Goal: Task Accomplishment & Management: Use online tool/utility

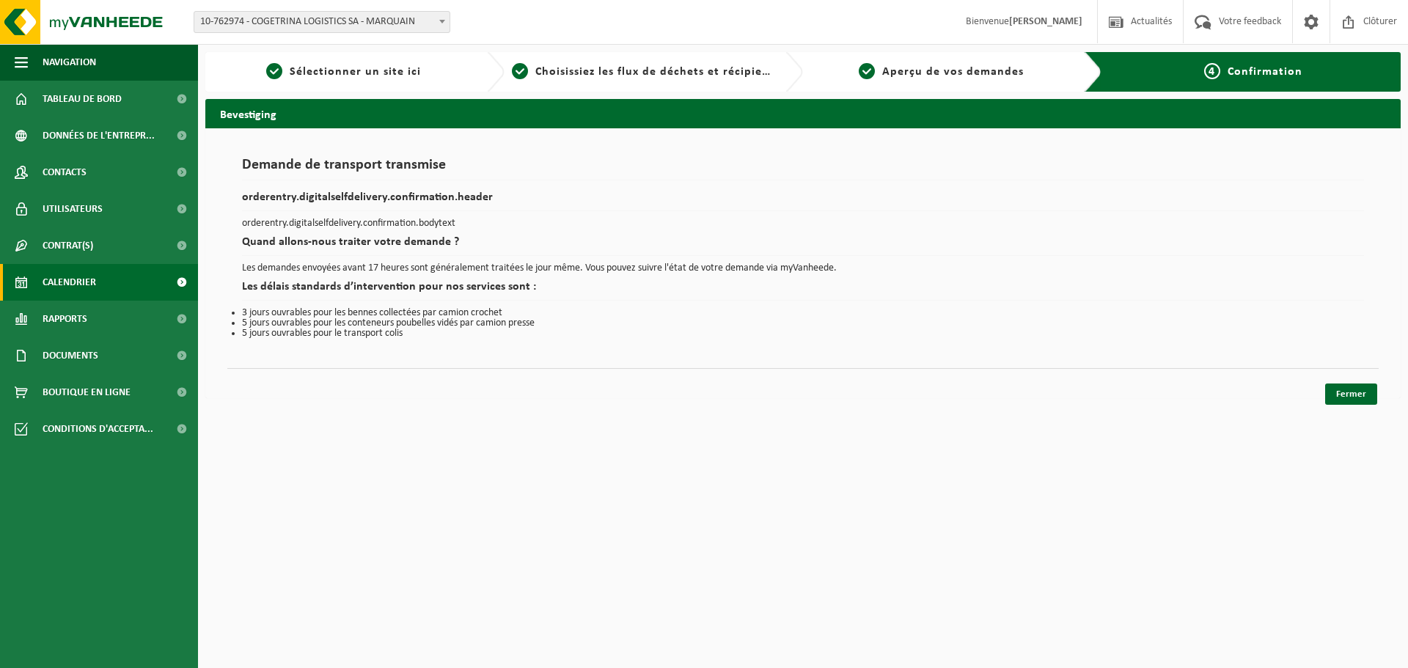
click at [99, 286] on link "Calendrier" at bounding box center [99, 282] width 198 height 37
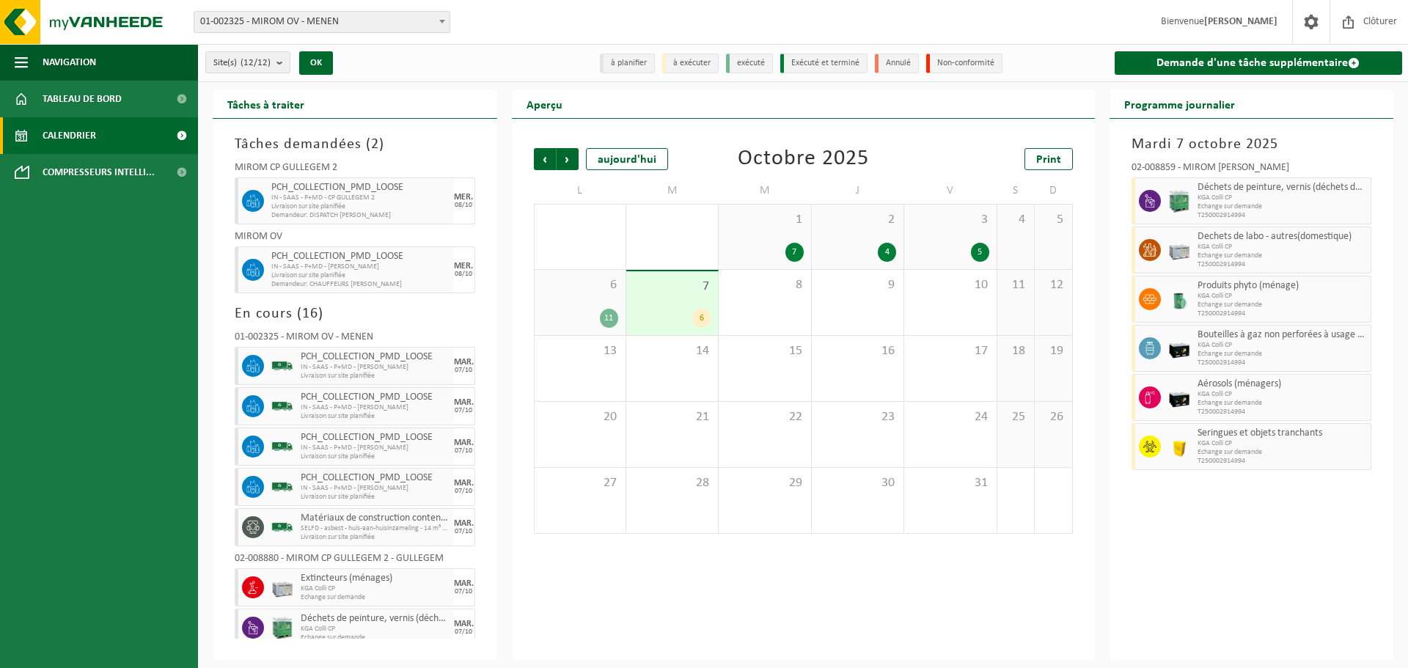
click at [320, 18] on span "01-002325 - MIROM OV - MENEN" at bounding box center [321, 22] width 255 height 21
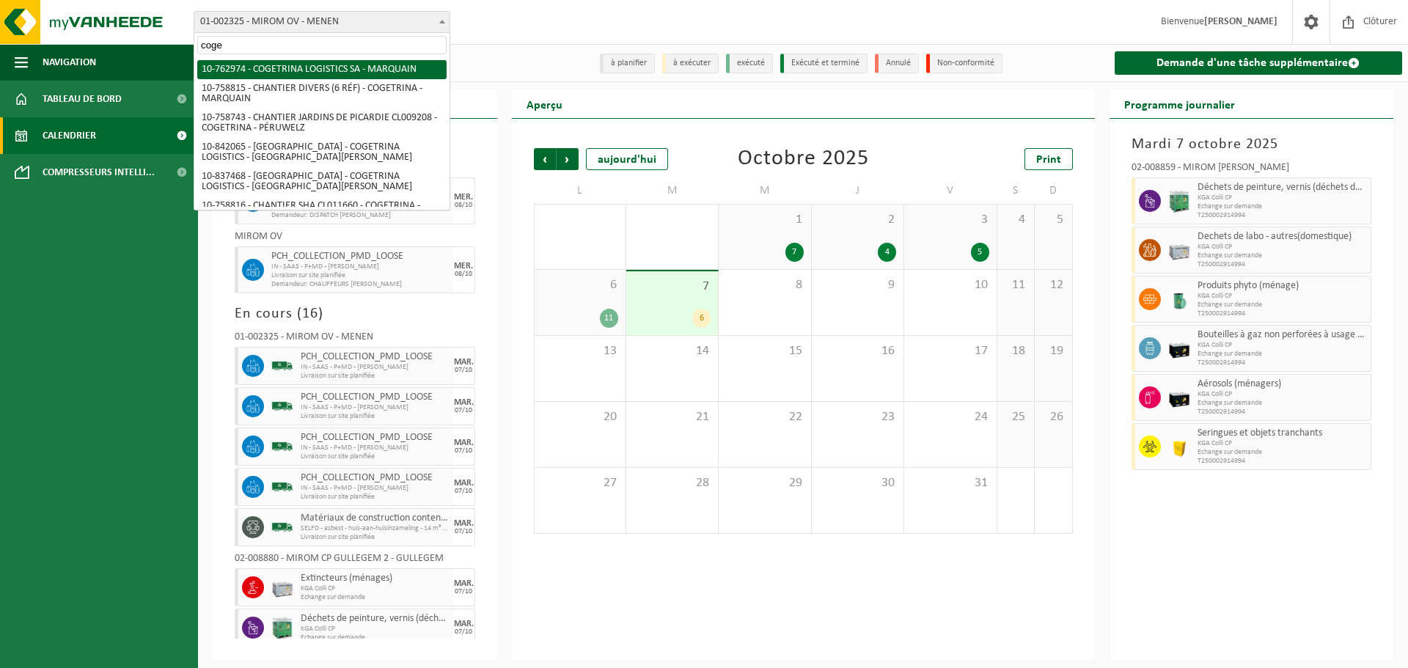
type input "coge"
select select "17600"
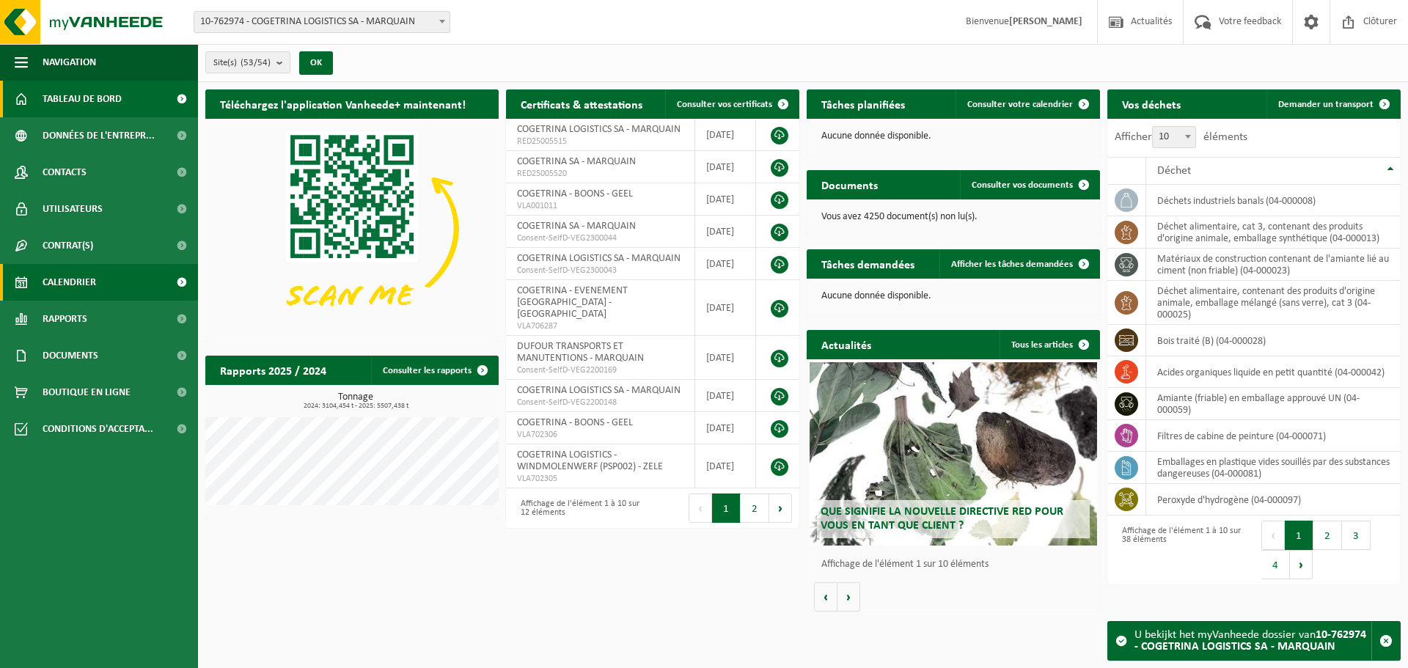
click at [75, 279] on span "Calendrier" at bounding box center [70, 282] width 54 height 37
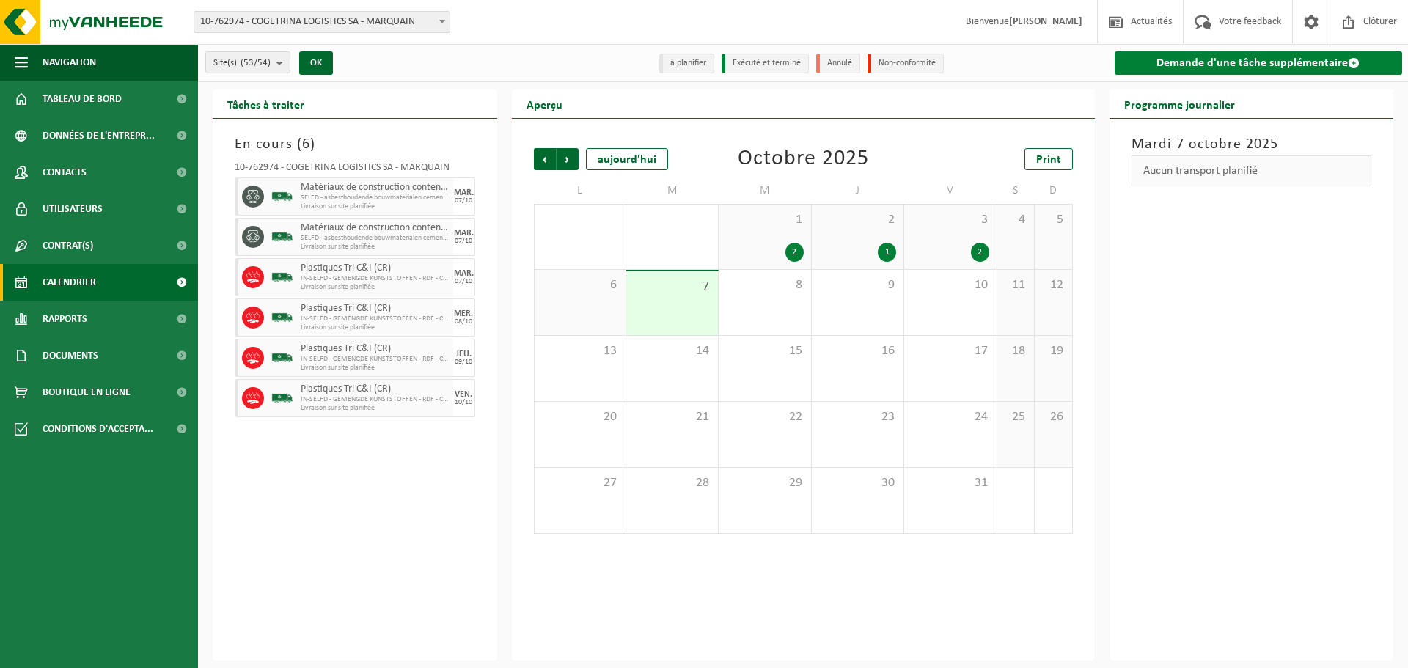
click at [1261, 66] on link "Demande d'une tâche supplémentaire" at bounding box center [1259, 62] width 288 height 23
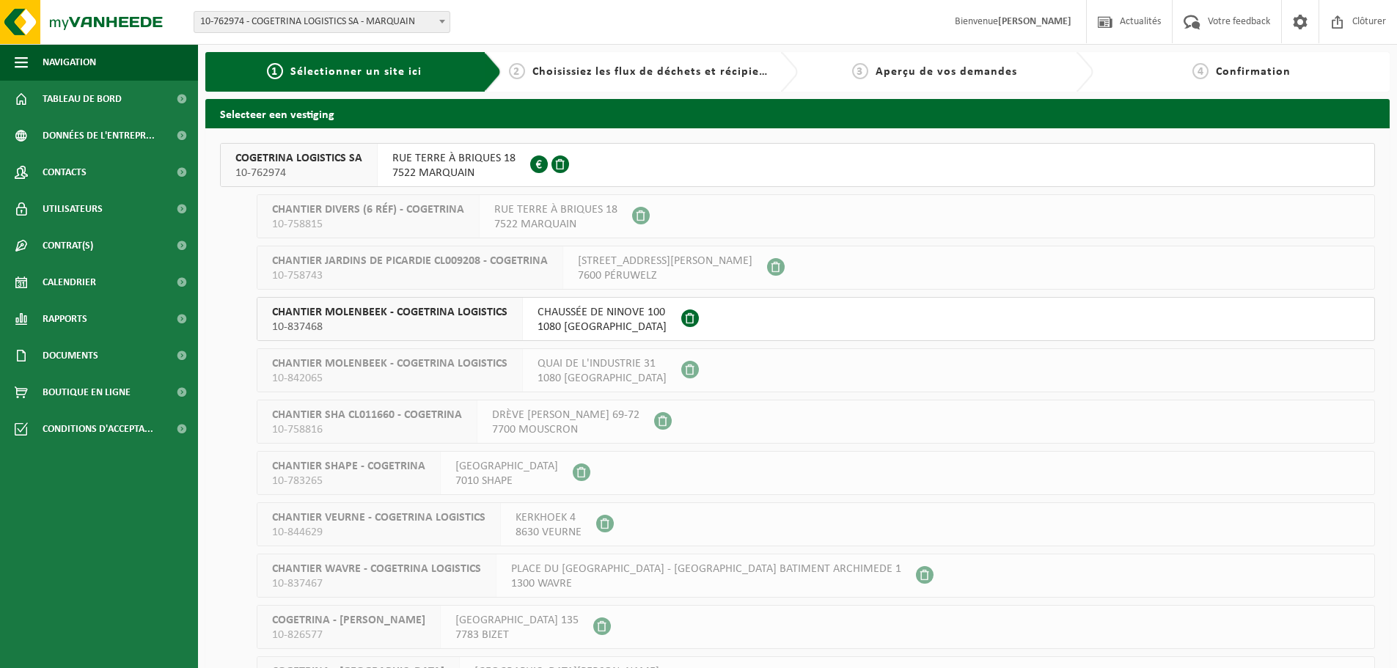
click at [532, 159] on span at bounding box center [539, 164] width 18 height 18
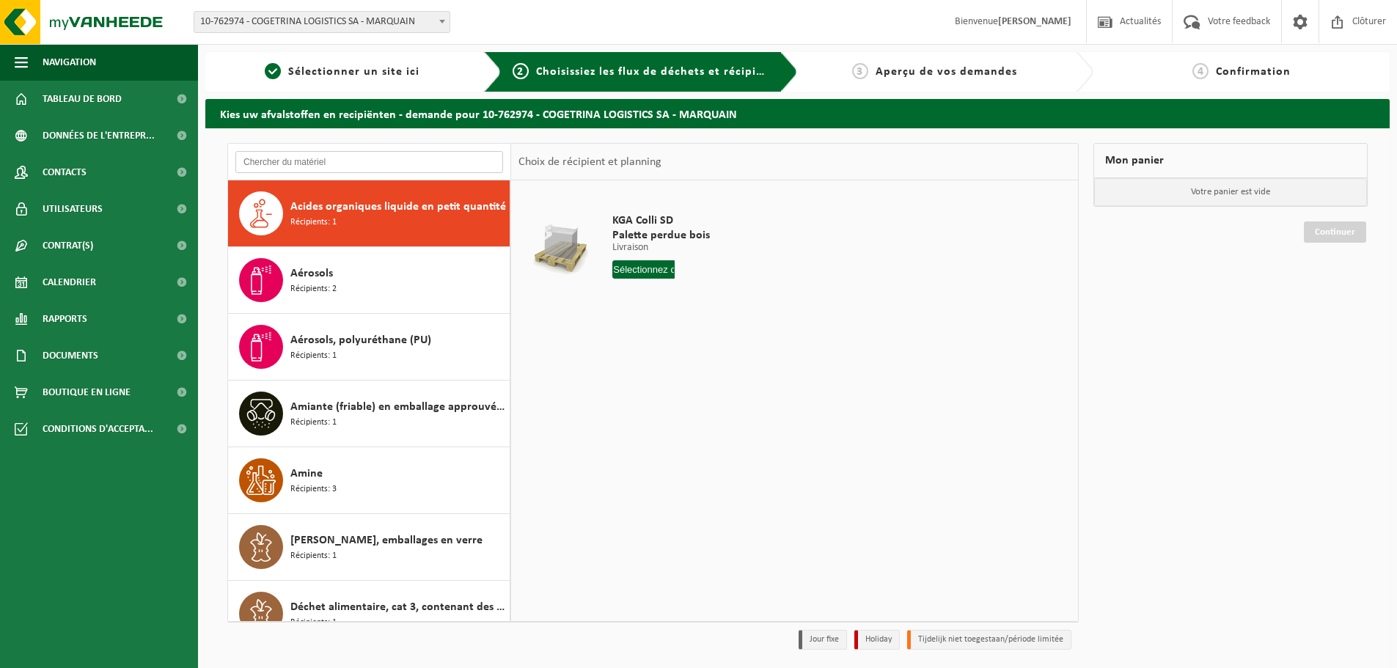
click at [364, 155] on input "text" at bounding box center [369, 162] width 268 height 22
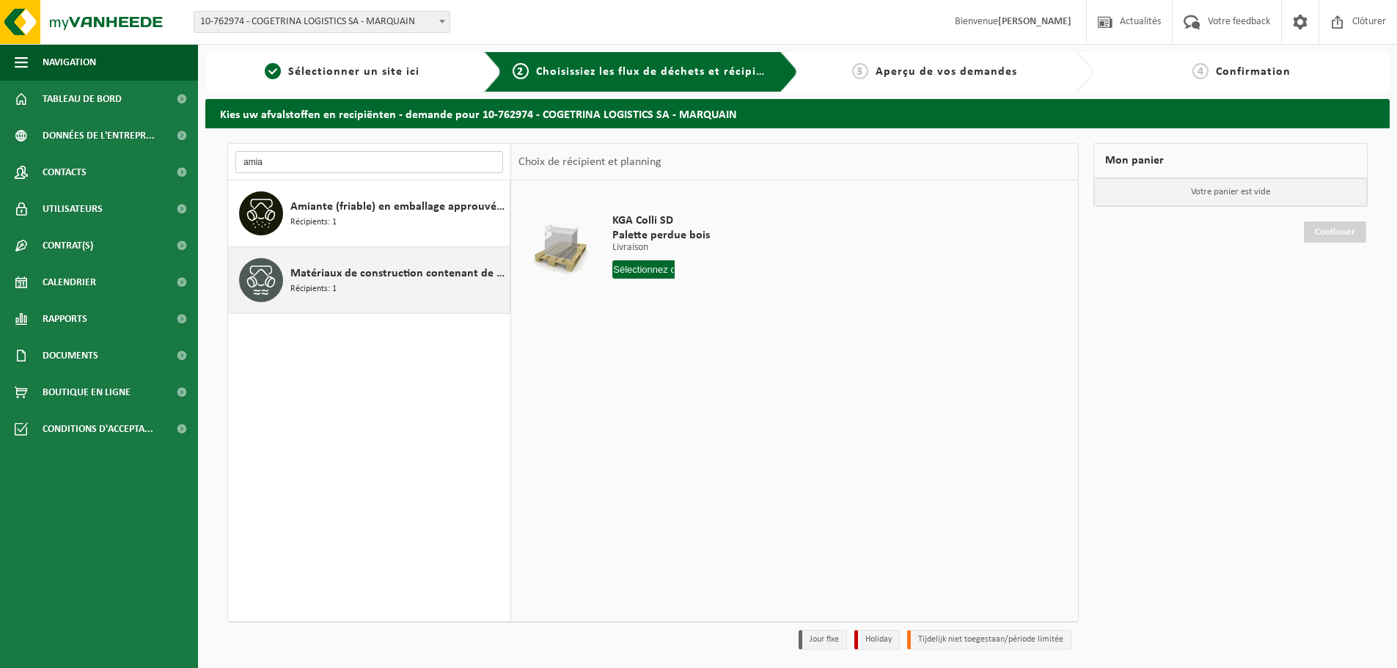
type input "amia"
click at [354, 277] on span "Matériaux de construction contenant de l'amiante lié au ciment (non friable)" at bounding box center [398, 274] width 216 height 18
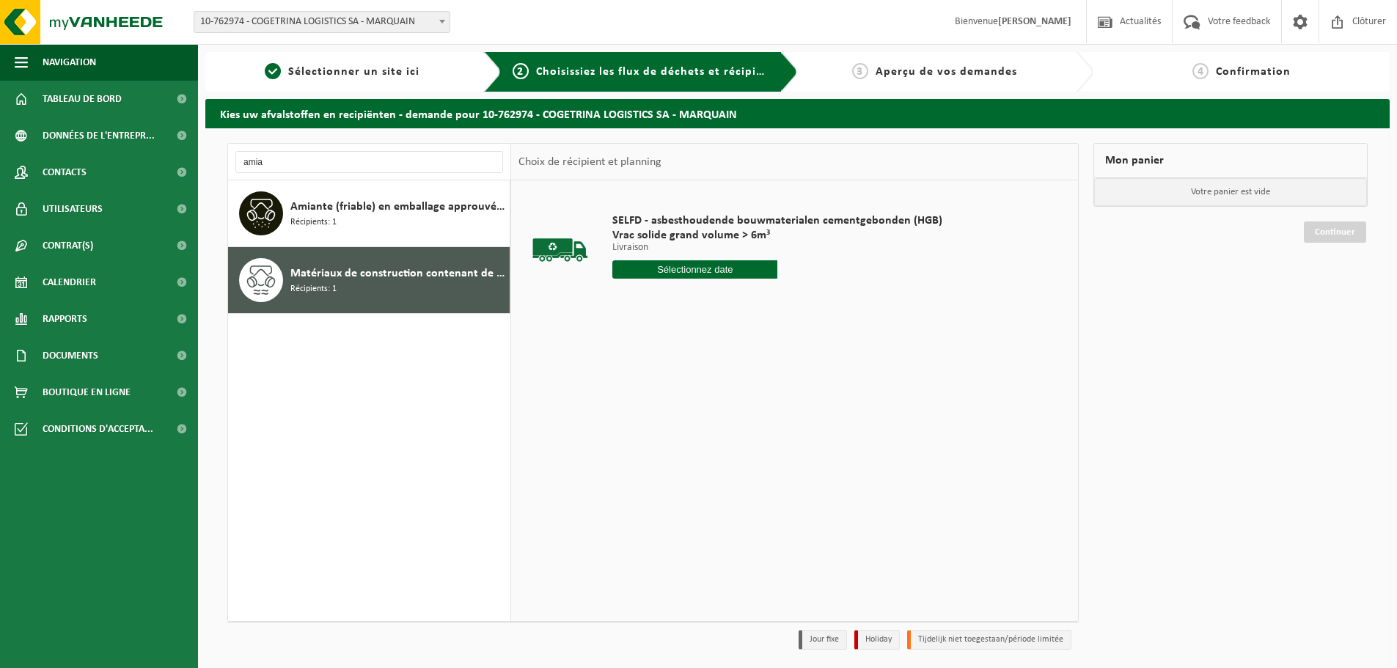
click at [676, 272] on input "text" at bounding box center [694, 269] width 165 height 18
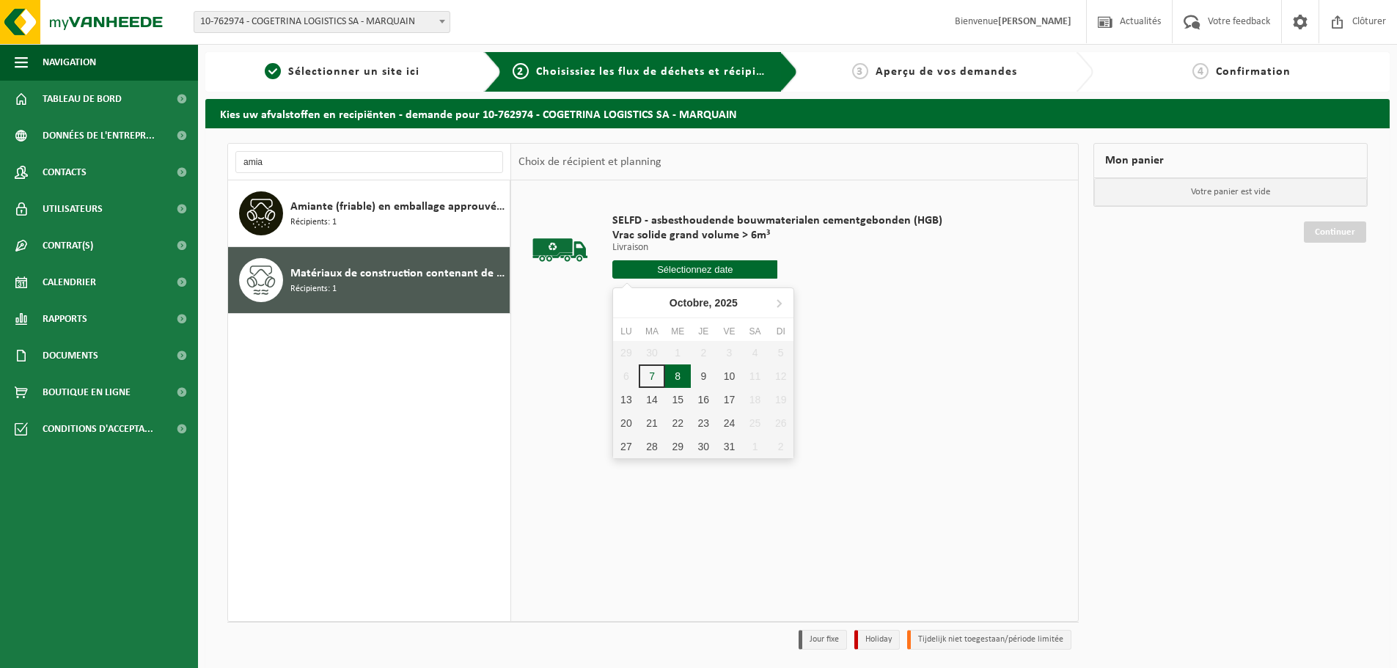
click at [676, 375] on div "8" at bounding box center [678, 375] width 26 height 23
type input "à partir de 2025-10-08"
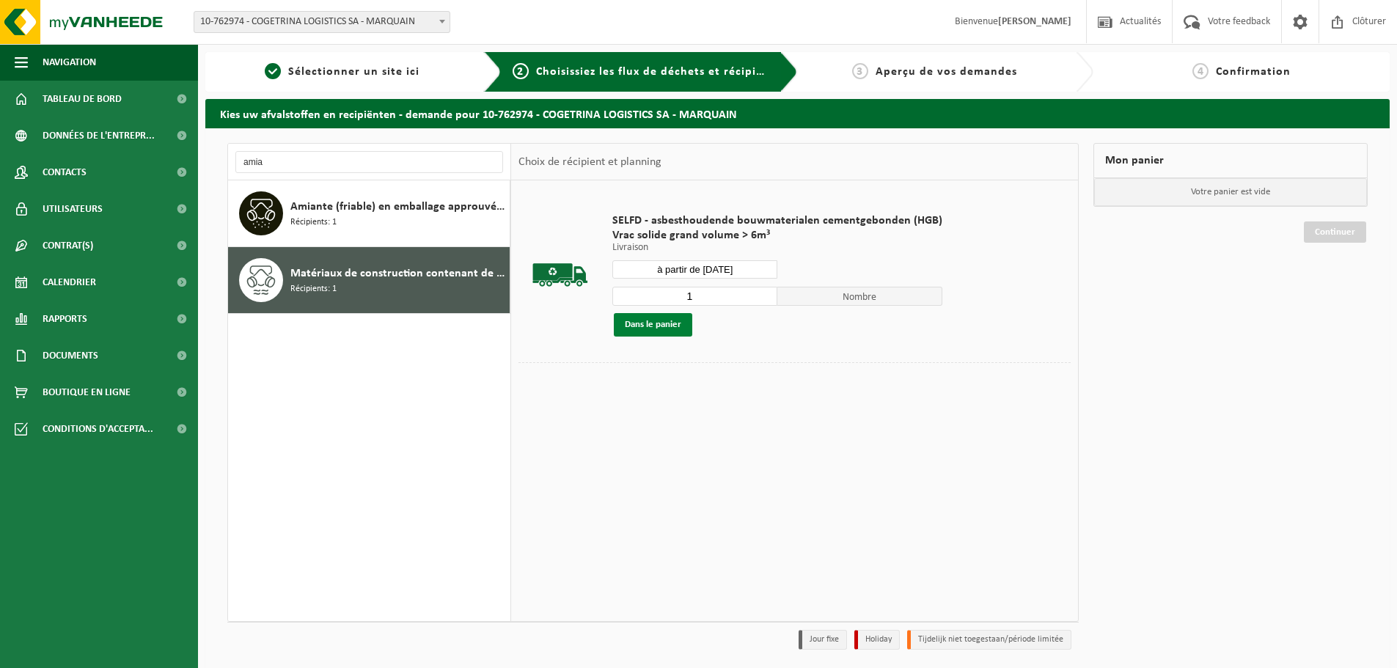
click at [677, 327] on button "Dans le panier" at bounding box center [653, 324] width 78 height 23
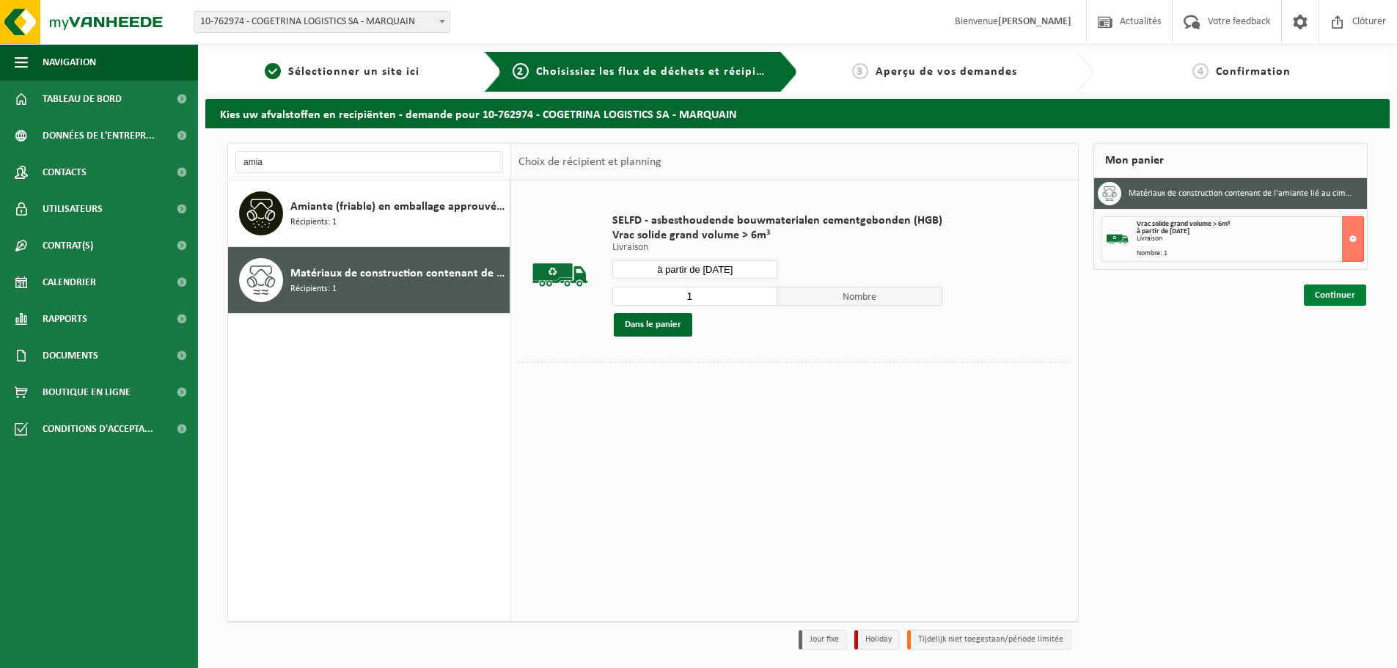
click at [1333, 295] on link "Continuer" at bounding box center [1335, 295] width 62 height 21
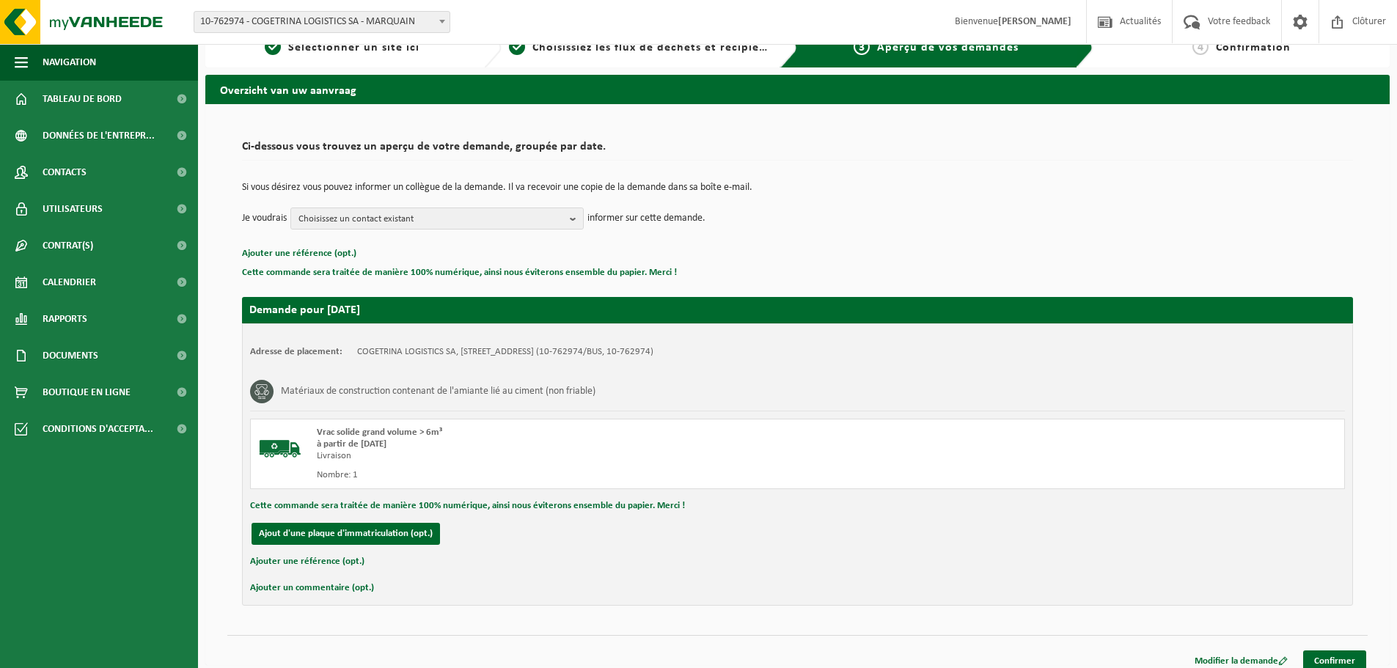
scroll to position [36, 0]
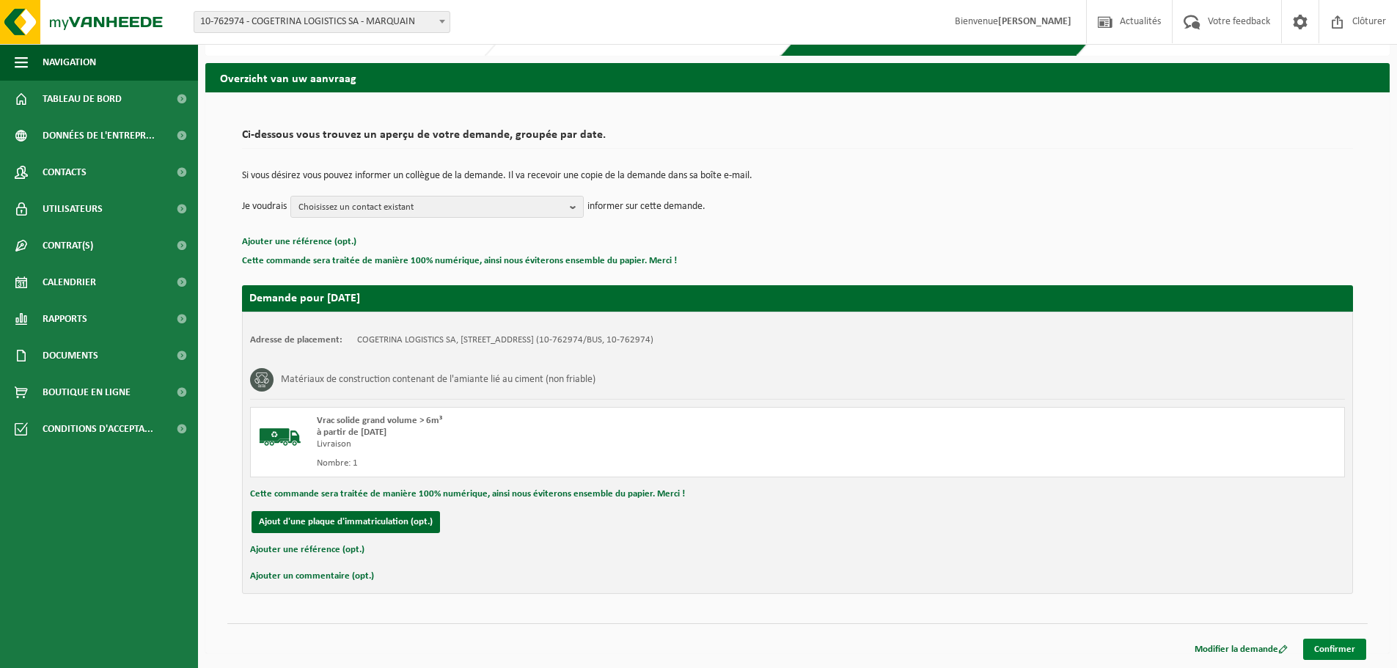
click at [1346, 653] on link "Confirmer" at bounding box center [1334, 649] width 63 height 21
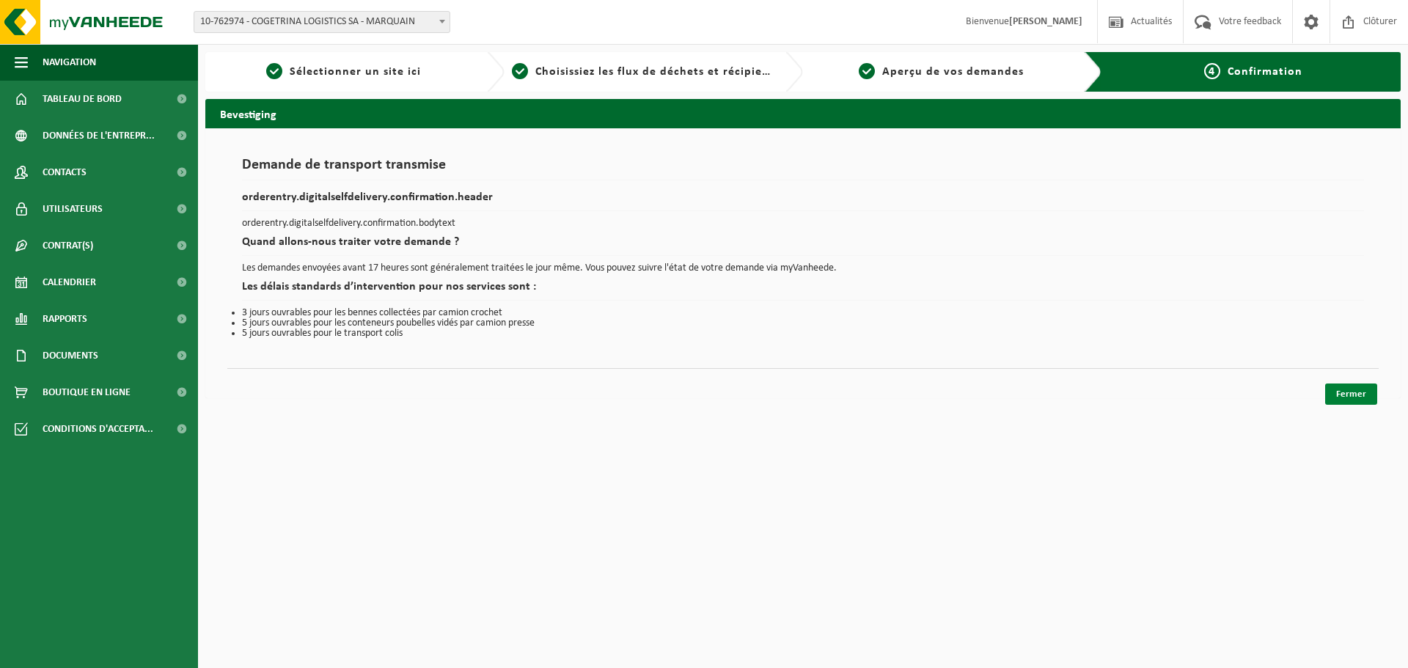
click at [1341, 392] on link "Fermer" at bounding box center [1351, 394] width 52 height 21
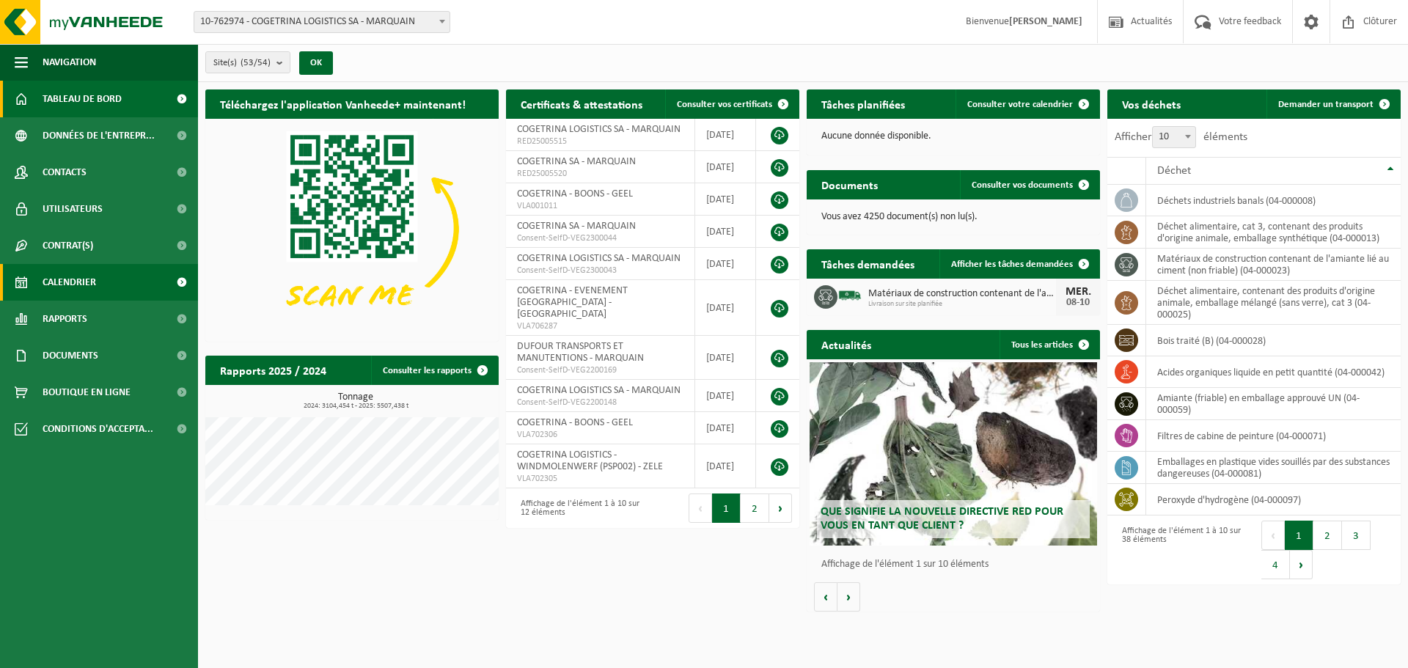
click at [108, 287] on link "Calendrier" at bounding box center [99, 282] width 198 height 37
click at [46, 289] on span "Calendrier" at bounding box center [70, 282] width 54 height 37
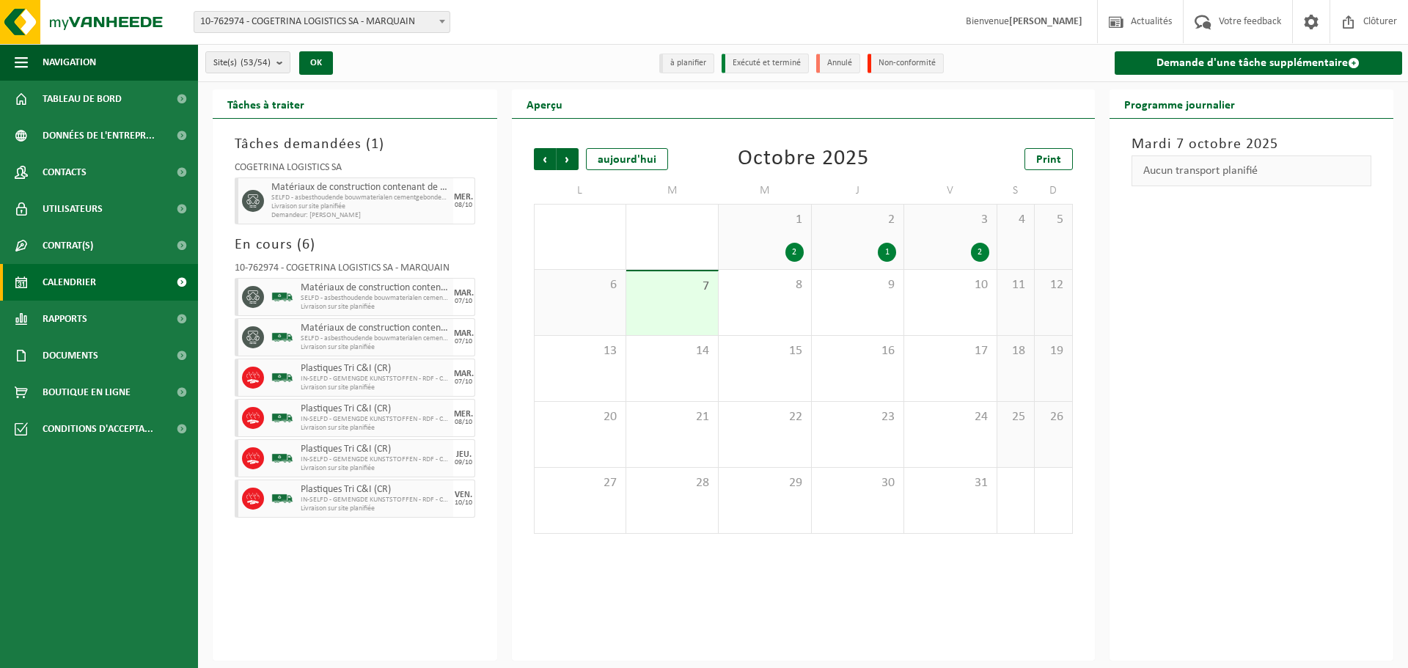
click at [1174, 76] on div "Demande d'une tâche supplémentaire" at bounding box center [1257, 62] width 303 height 37
click at [1179, 59] on link "Demande d'une tâche supplémentaire" at bounding box center [1259, 62] width 288 height 23
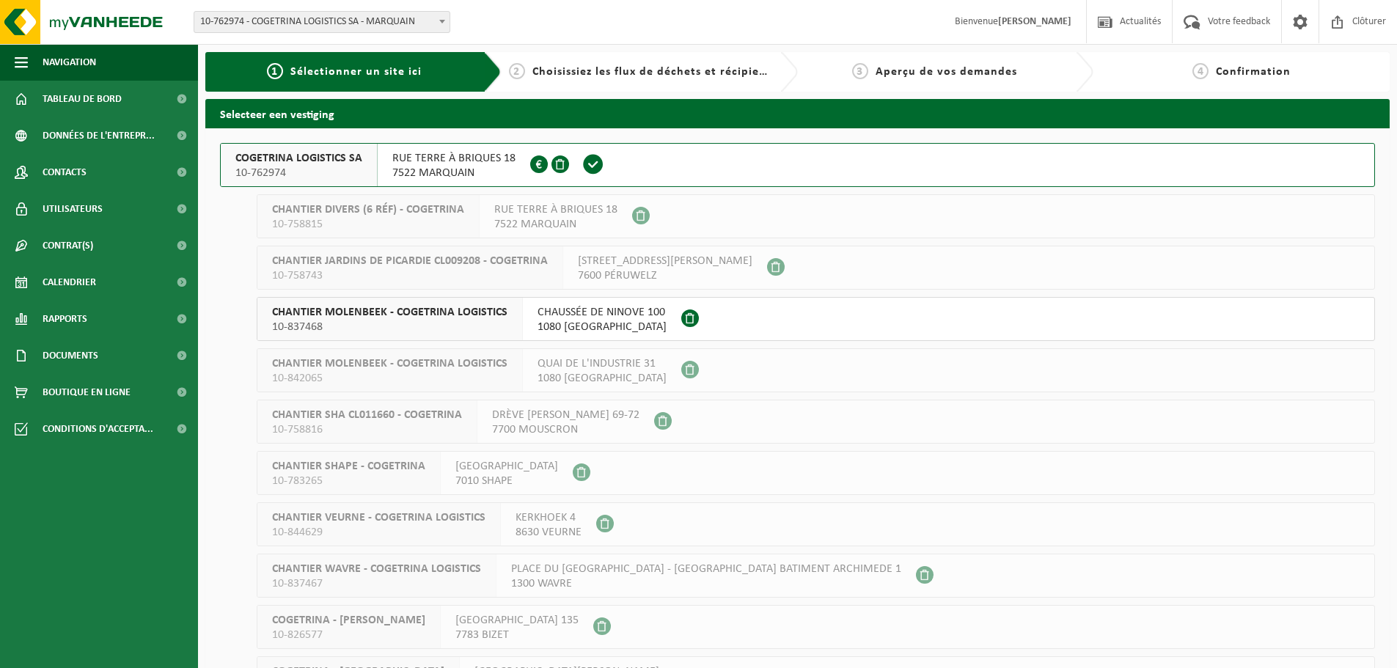
click at [372, 150] on div "COGETRINA LOGISTICS SA 10-762974" at bounding box center [299, 165] width 157 height 43
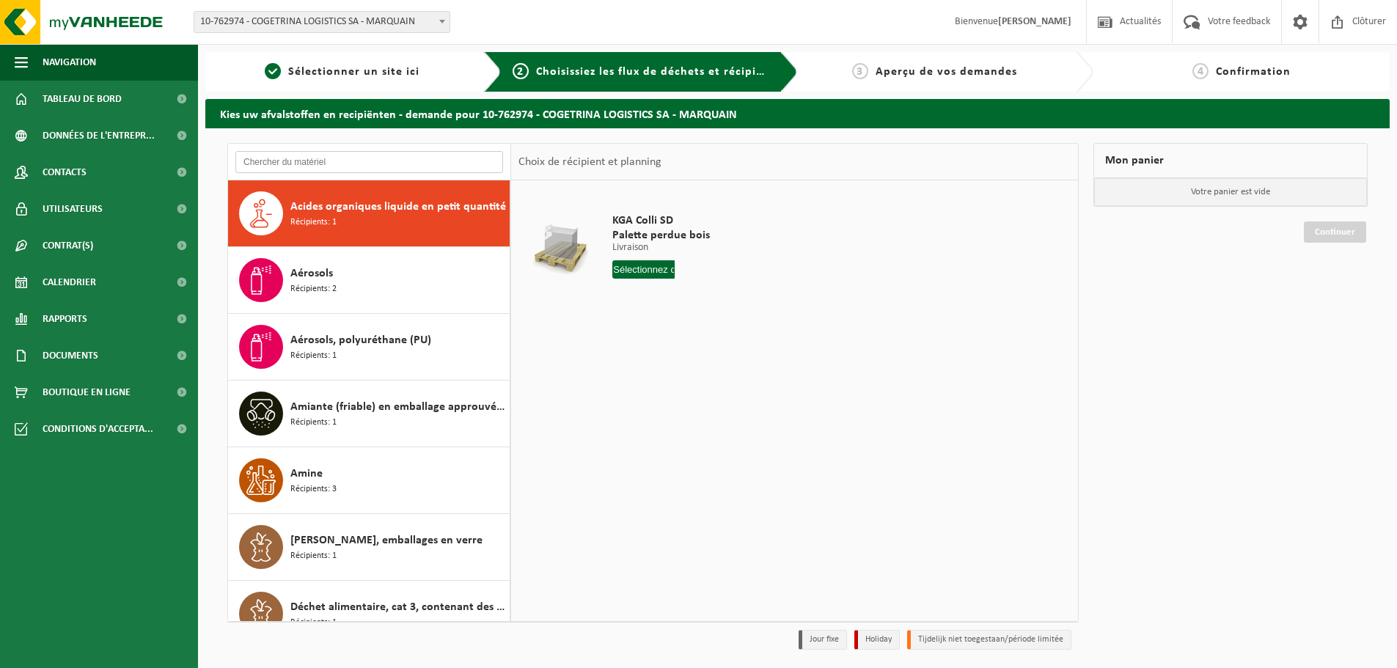
click at [329, 161] on input "text" at bounding box center [369, 162] width 268 height 22
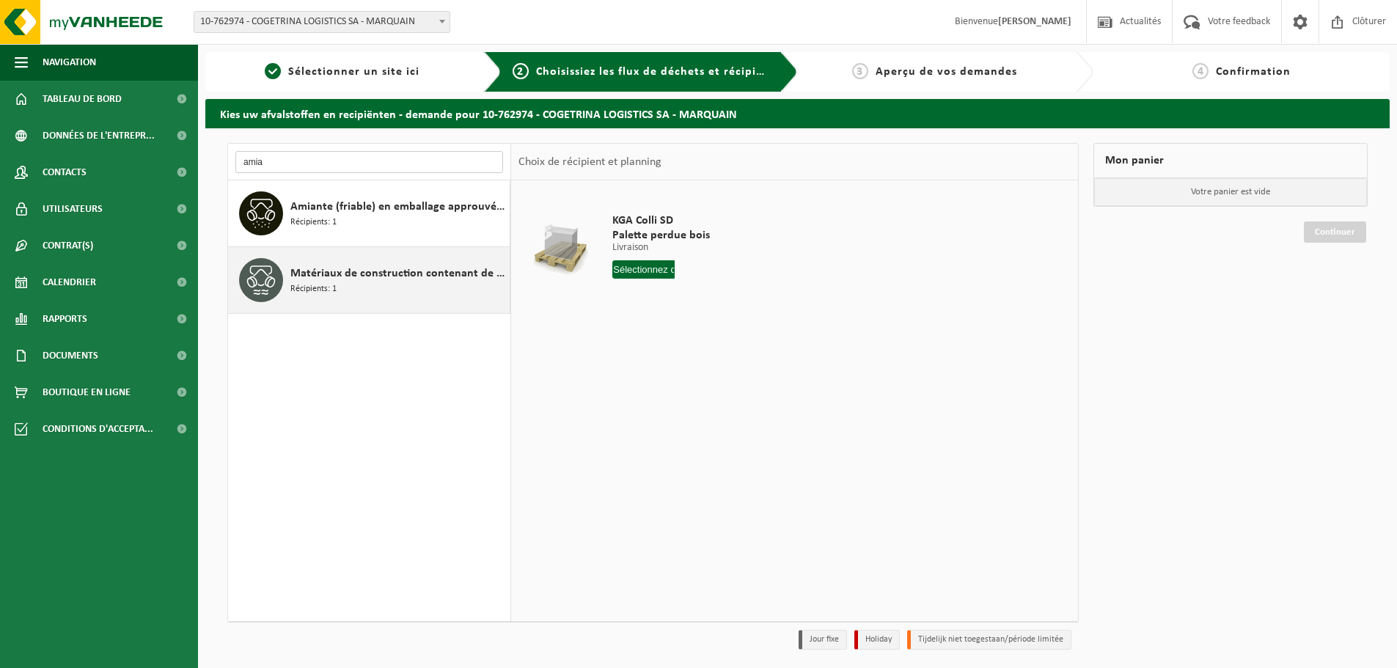
type input "amia"
click at [347, 271] on span "Matériaux de construction contenant de l'amiante lié au ciment (non friable)" at bounding box center [398, 274] width 216 height 18
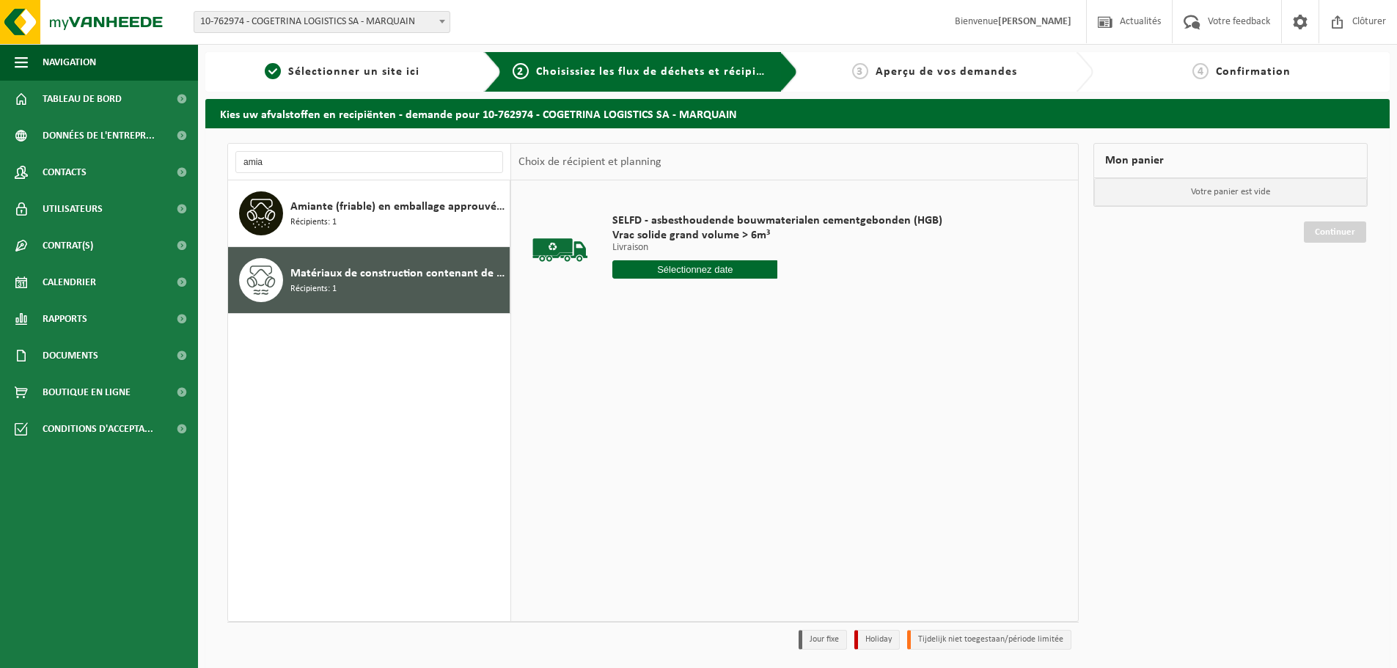
click at [661, 269] on input "text" at bounding box center [694, 269] width 165 height 18
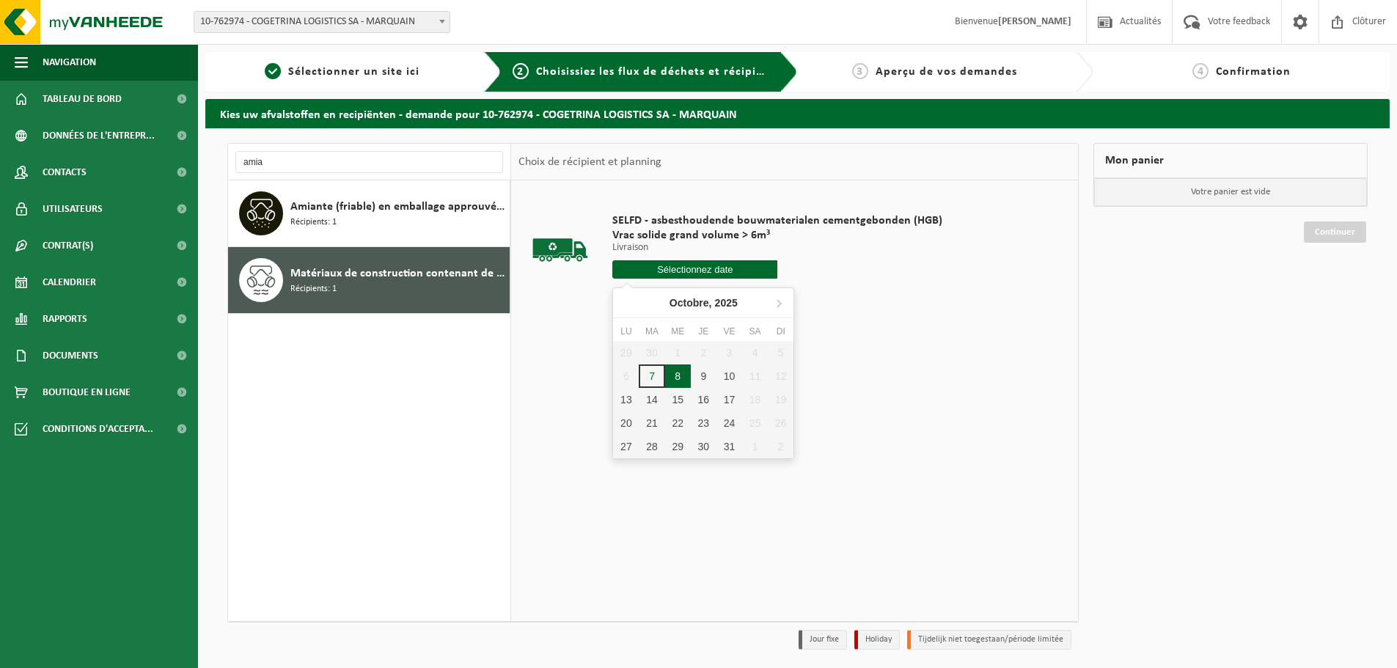
click at [680, 375] on div "8" at bounding box center [678, 375] width 26 height 23
type input "à partir de 2025-10-08"
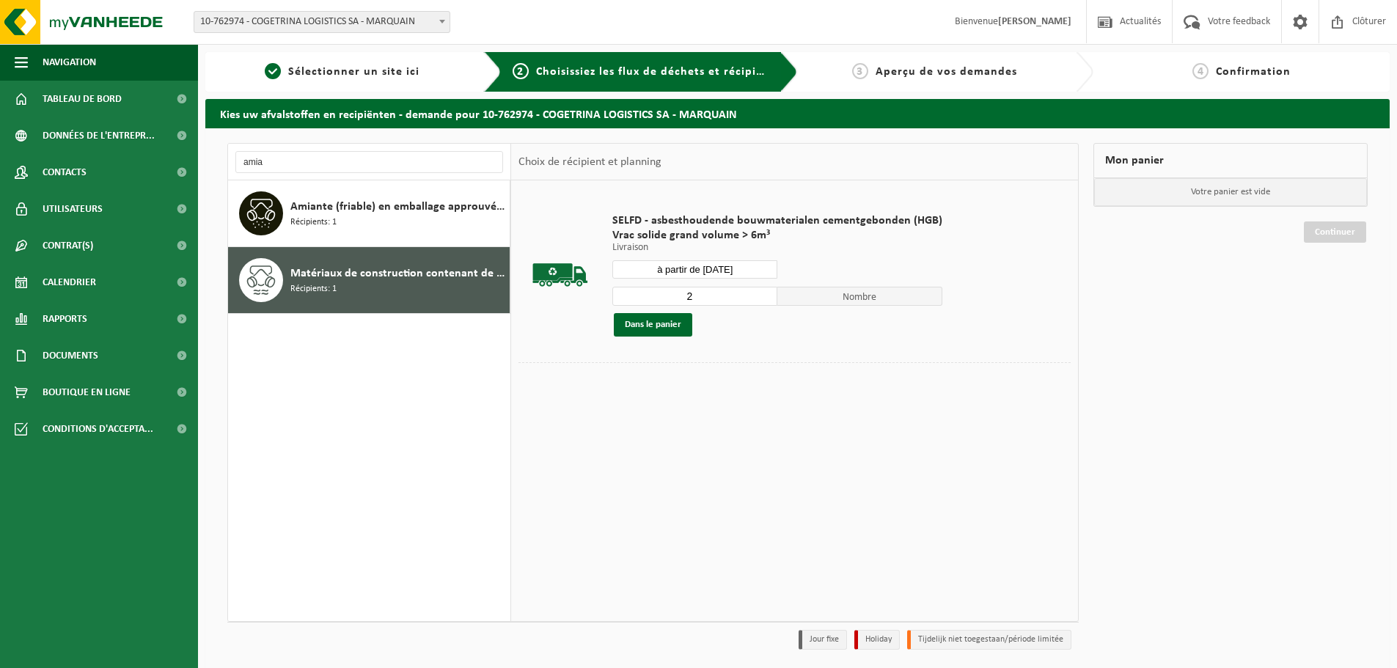
type input "2"
click at [762, 293] on input "2" at bounding box center [694, 296] width 165 height 19
click at [675, 324] on button "Dans le panier" at bounding box center [653, 324] width 78 height 23
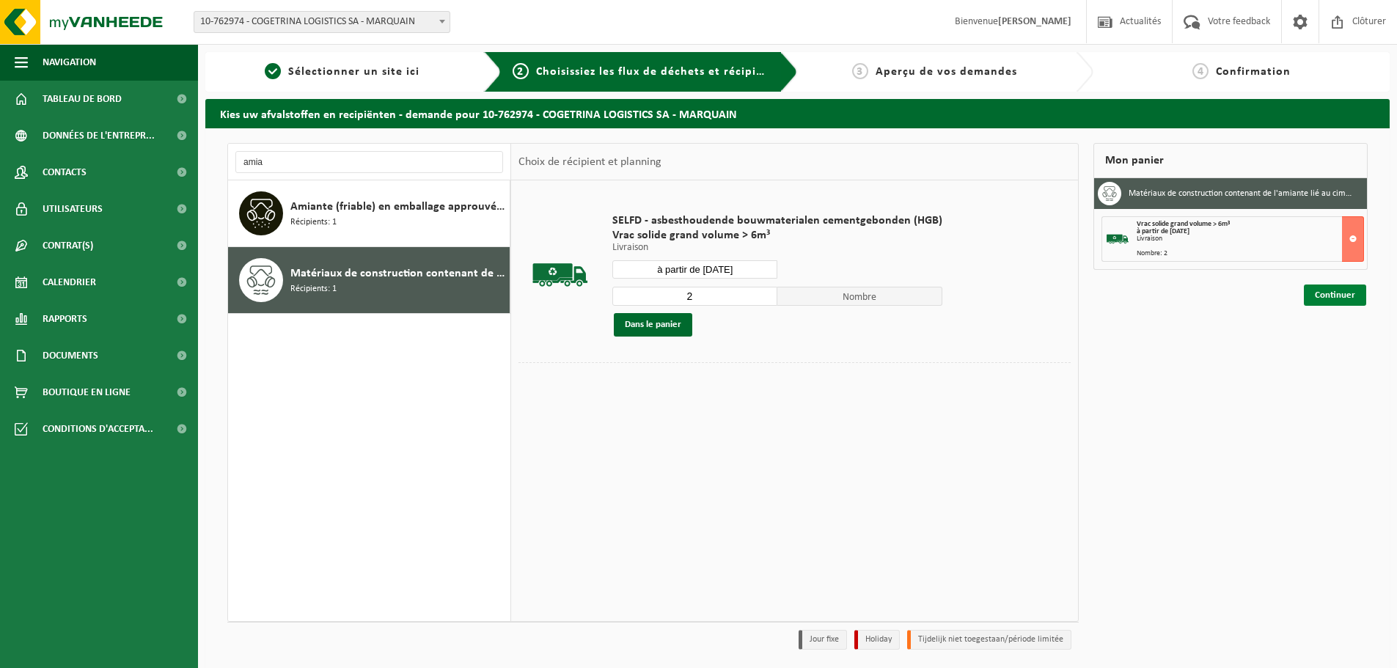
click at [1306, 290] on link "Continuer" at bounding box center [1335, 295] width 62 height 21
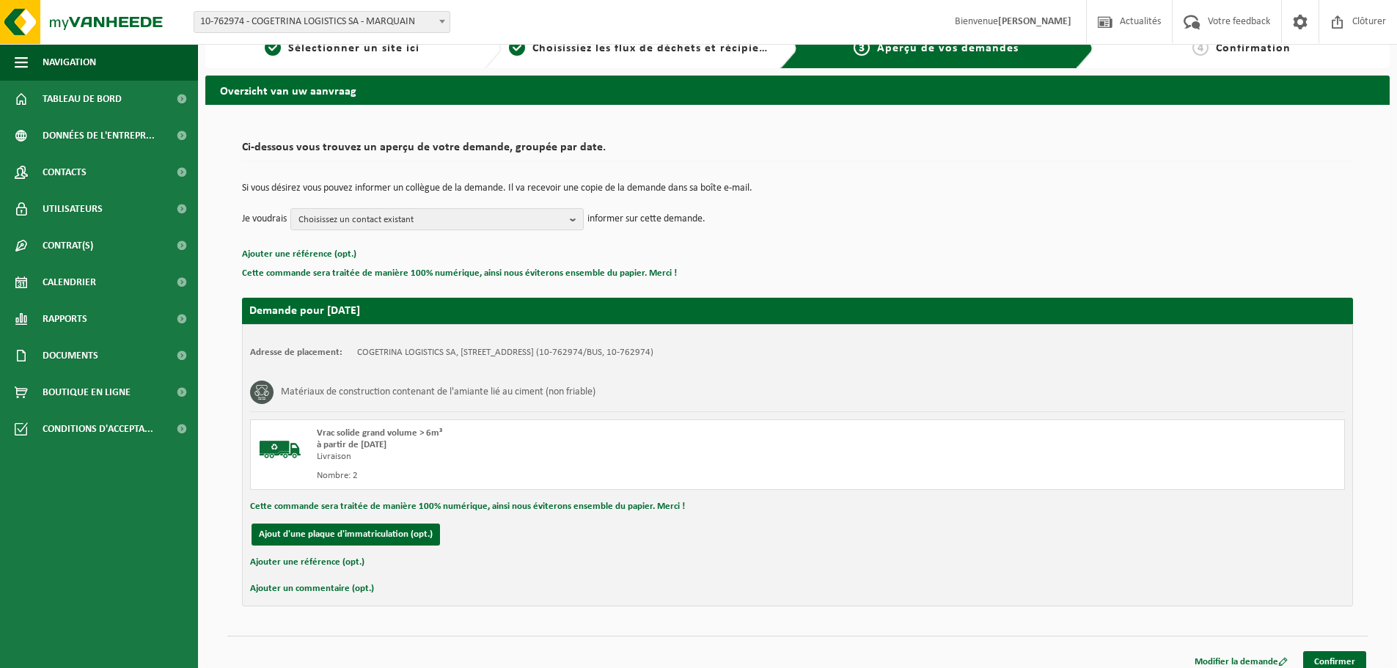
scroll to position [36, 0]
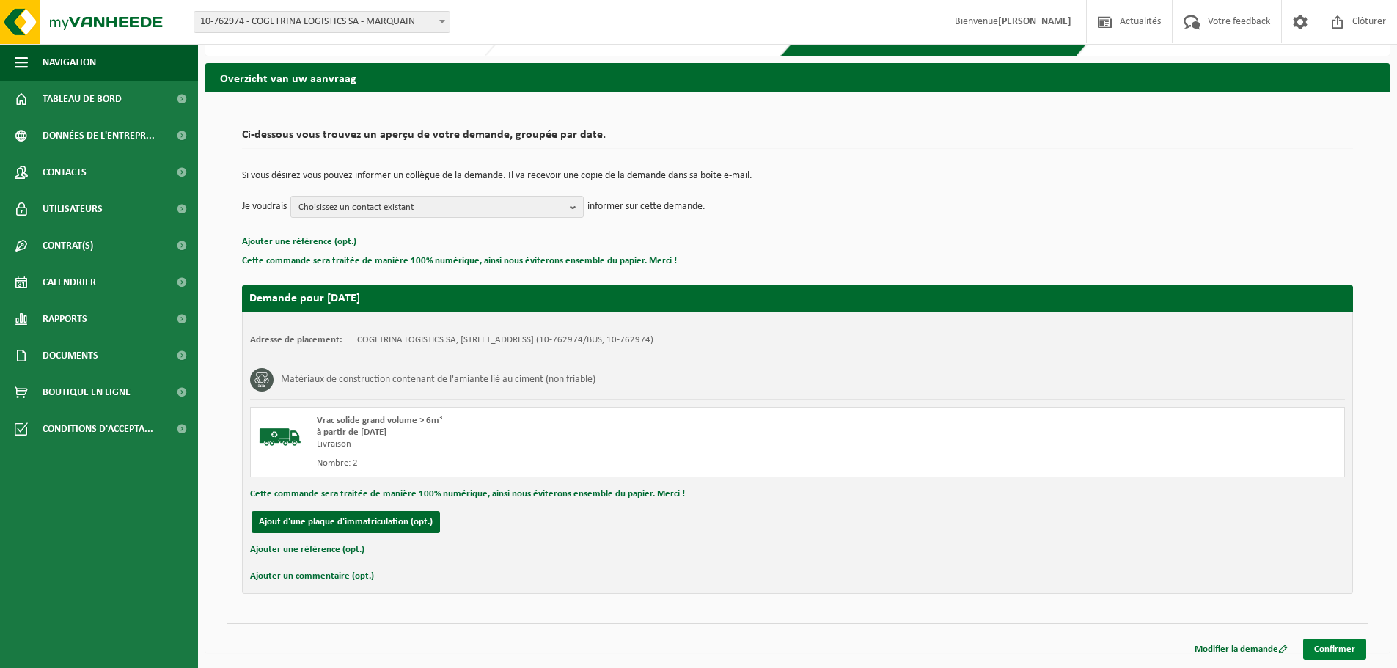
click at [1311, 639] on link "Confirmer" at bounding box center [1334, 649] width 63 height 21
